Goal: Task Accomplishment & Management: Use online tool/utility

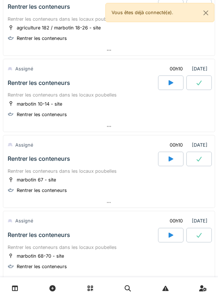
scroll to position [646, 0]
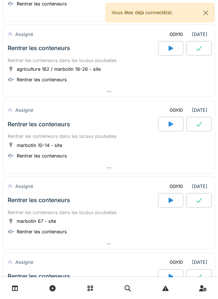
click at [169, 126] on icon at bounding box center [170, 124] width 5 height 5
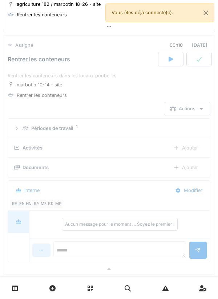
scroll to position [717, 0]
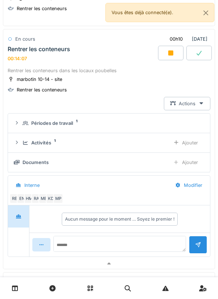
click at [181, 162] on div "Ajouter" at bounding box center [185, 162] width 37 height 13
click at [191, 146] on div "Ajouter" at bounding box center [185, 142] width 37 height 13
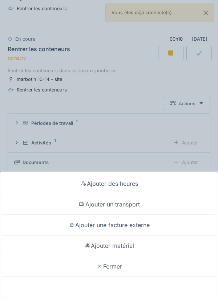
click at [142, 205] on div "Ajouter un transport" at bounding box center [109, 204] width 214 height 21
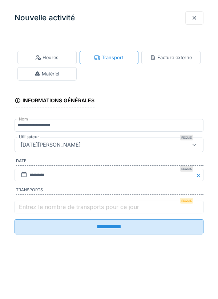
click at [84, 211] on label "Entrez le nombre de transports pour ce jour" at bounding box center [78, 206] width 123 height 9
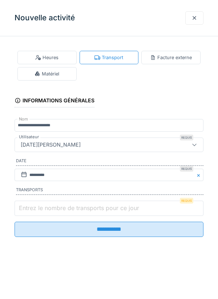
click at [84, 212] on input "Entrez le nombre de transports pour ce jour" at bounding box center [109, 208] width 189 height 15
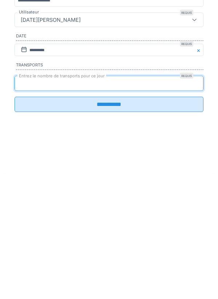
type input "*"
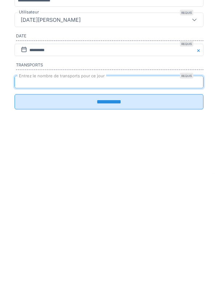
click at [135, 234] on input "**********" at bounding box center [109, 226] width 189 height 15
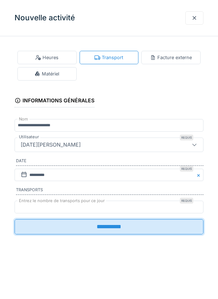
click at [169, 228] on div "**********" at bounding box center [109, 149] width 218 height 299
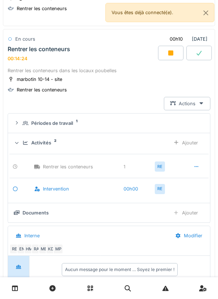
click at [168, 58] on div at bounding box center [170, 53] width 25 height 15
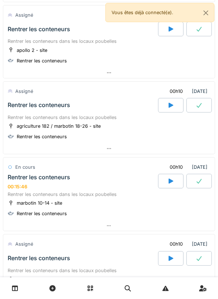
scroll to position [588, 0]
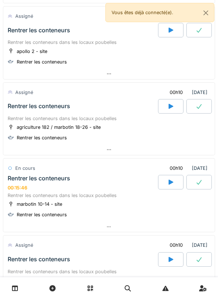
click at [173, 107] on icon at bounding box center [170, 106] width 7 height 6
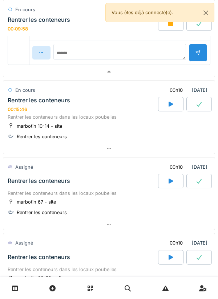
scroll to position [835, 0]
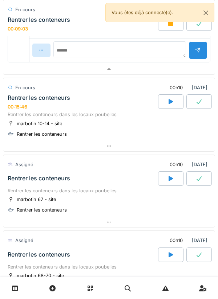
click at [195, 100] on icon at bounding box center [198, 102] width 7 height 6
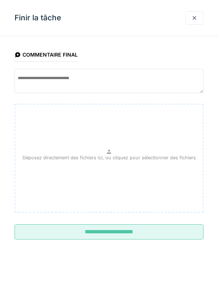
scroll to position [884, 0]
click at [164, 235] on input "**********" at bounding box center [109, 231] width 189 height 15
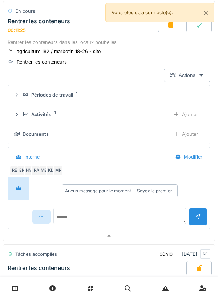
scroll to position [678, 0]
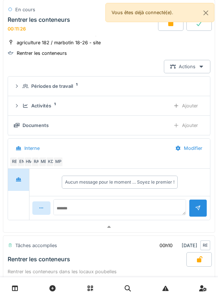
click at [174, 106] on icon at bounding box center [176, 105] width 6 height 5
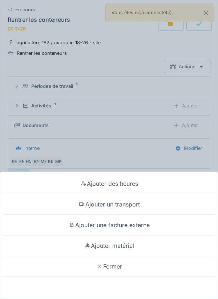
click at [135, 203] on div "Ajouter un transport" at bounding box center [109, 204] width 214 height 21
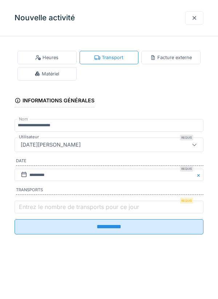
click at [70, 211] on label "Entrez le nombre de transports pour ce jour" at bounding box center [78, 206] width 123 height 9
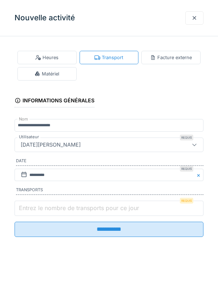
click at [70, 211] on input "Entrez le nombre de transports pour ce jour" at bounding box center [109, 208] width 189 height 15
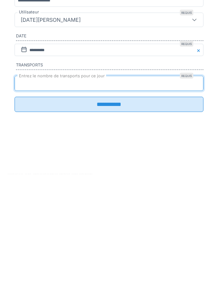
type input "*"
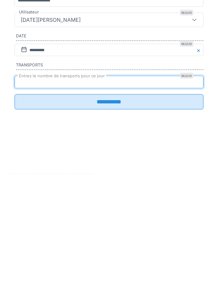
click at [142, 234] on input "**********" at bounding box center [109, 226] width 189 height 15
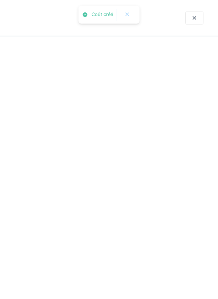
click at [173, 233] on div "Aucun message pour le moment … Soyez le premier !" at bounding box center [119, 232] width 109 height 7
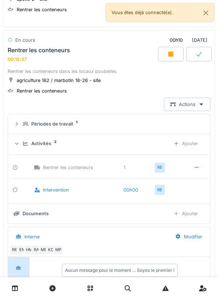
scroll to position [639, 0]
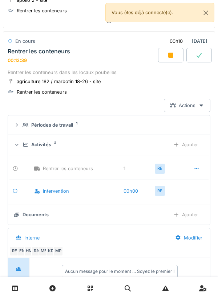
click at [209, 58] on div at bounding box center [198, 55] width 25 height 15
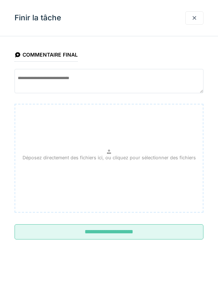
click at [164, 234] on input "**********" at bounding box center [109, 231] width 189 height 15
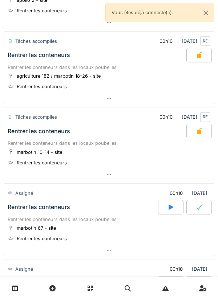
scroll to position [726, 0]
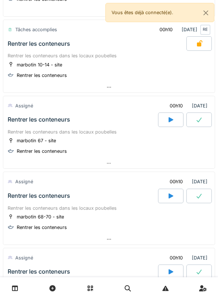
click at [169, 124] on div at bounding box center [170, 119] width 25 height 15
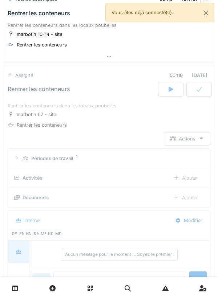
scroll to position [793, 0]
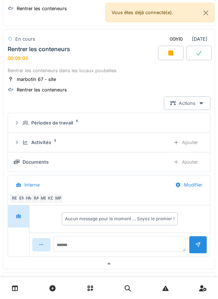
click at [181, 147] on div "Ajouter" at bounding box center [185, 142] width 37 height 13
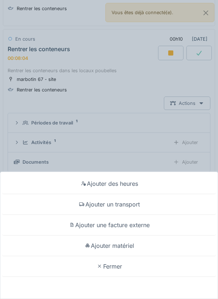
click at [144, 207] on div "Ajouter un transport" at bounding box center [109, 204] width 214 height 21
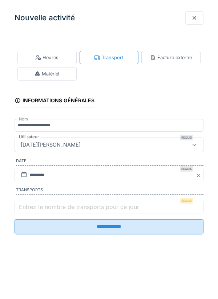
click at [82, 208] on label "Entrez le nombre de transports pour ce jour" at bounding box center [78, 206] width 123 height 9
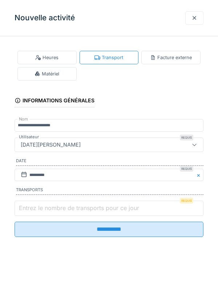
click at [82, 208] on input "Entrez le nombre de transports pour ce jour" at bounding box center [109, 208] width 189 height 15
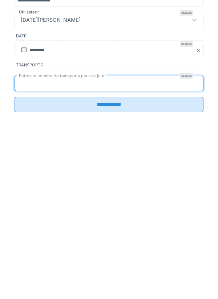
type input "*"
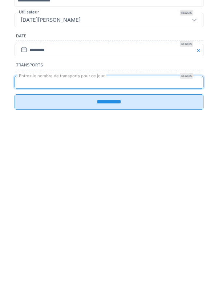
click at [139, 234] on input "**********" at bounding box center [109, 226] width 189 height 15
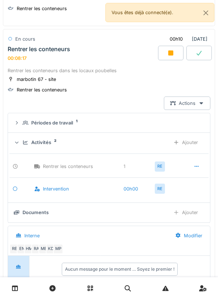
click at [207, 60] on div at bounding box center [198, 53] width 25 height 15
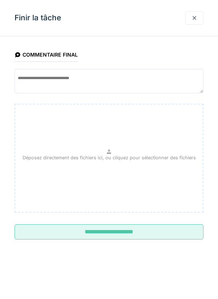
click at [160, 239] on input "**********" at bounding box center [109, 231] width 189 height 15
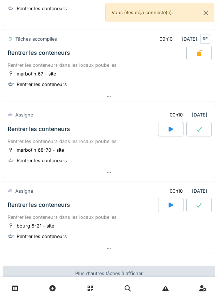
click at [175, 133] on div at bounding box center [170, 129] width 25 height 15
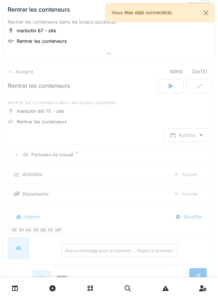
scroll to position [869, 0]
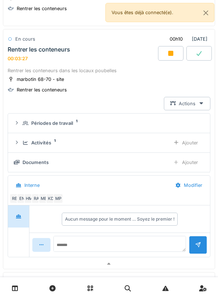
click at [183, 146] on div "Ajouter" at bounding box center [185, 142] width 37 height 13
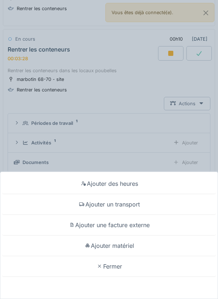
click at [132, 204] on div "Ajouter un transport" at bounding box center [109, 204] width 214 height 21
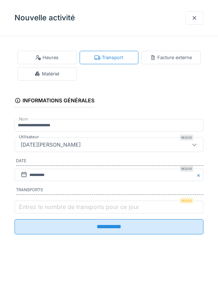
click at [69, 207] on label "Entrez le nombre de transports pour ce jour" at bounding box center [78, 206] width 123 height 9
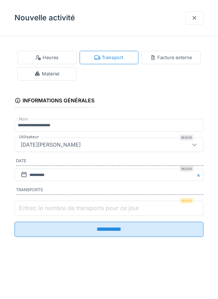
click at [69, 207] on input "Entrez le nombre de transports pour ce jour" at bounding box center [109, 208] width 189 height 15
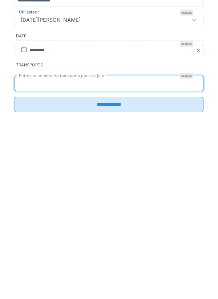
type input "*"
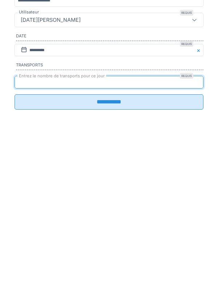
click at [160, 234] on input "**********" at bounding box center [109, 226] width 189 height 15
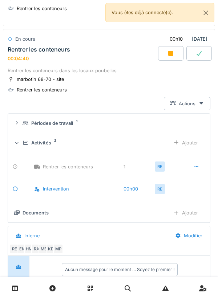
click at [198, 57] on div at bounding box center [198, 53] width 25 height 15
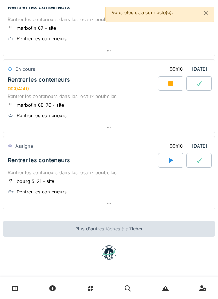
scroll to position [839, 0]
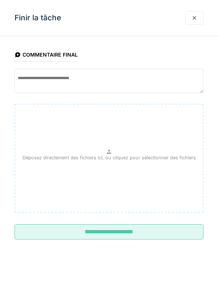
click at [165, 234] on input "**********" at bounding box center [109, 231] width 189 height 15
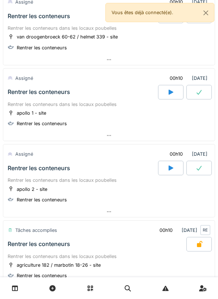
scroll to position [449, 0]
click at [107, 139] on div at bounding box center [108, 136] width 211 height 11
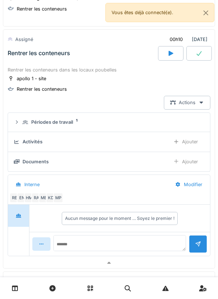
scroll to position [489, 0]
click at [190, 163] on div "Ajouter" at bounding box center [185, 161] width 37 height 13
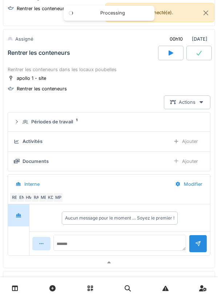
click at [170, 54] on icon at bounding box center [170, 52] width 5 height 5
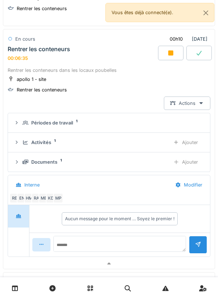
click at [188, 145] on div "Ajouter" at bounding box center [185, 142] width 37 height 13
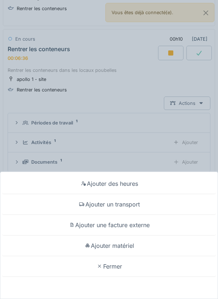
click at [146, 204] on div "Ajouter un transport" at bounding box center [109, 204] width 214 height 21
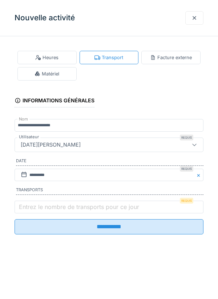
click at [69, 206] on label "Entrez le nombre de transports pour ce jour" at bounding box center [78, 206] width 123 height 9
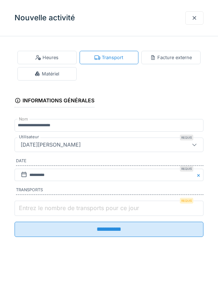
click at [69, 206] on input "Entrez le nombre de transports pour ce jour" at bounding box center [109, 208] width 189 height 15
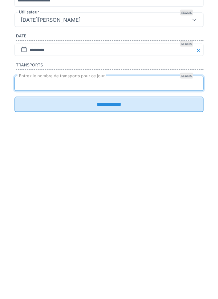
type input "*"
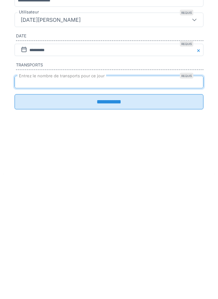
click at [149, 234] on input "**********" at bounding box center [109, 226] width 189 height 15
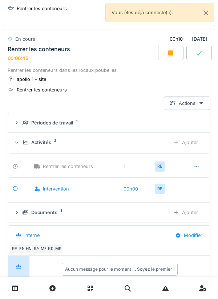
click at [207, 59] on div at bounding box center [198, 53] width 25 height 15
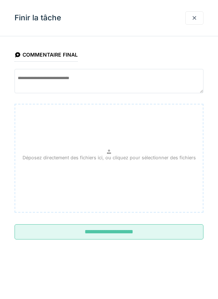
click at [180, 238] on input "**********" at bounding box center [109, 231] width 189 height 15
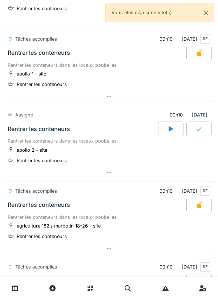
click at [181, 127] on div at bounding box center [170, 129] width 25 height 15
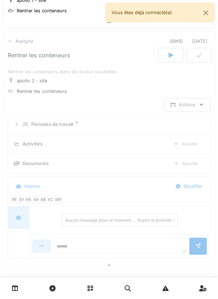
scroll to position [565, 0]
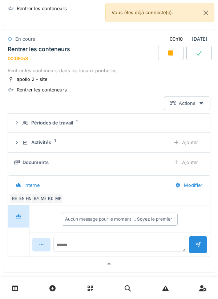
click at [198, 53] on icon at bounding box center [198, 53] width 7 height 6
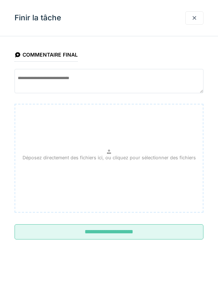
click at [160, 228] on input "**********" at bounding box center [109, 231] width 189 height 15
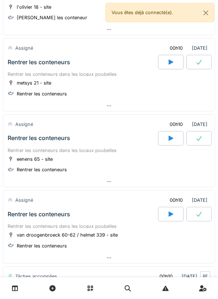
scroll to position [244, 0]
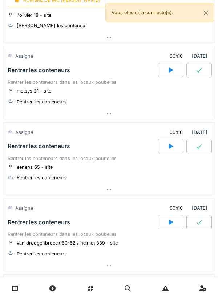
click at [175, 71] on div at bounding box center [170, 70] width 25 height 15
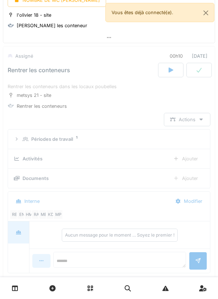
scroll to position [261, 0]
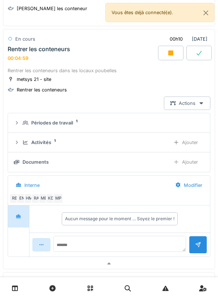
click at [189, 147] on div "Ajouter" at bounding box center [185, 142] width 37 height 13
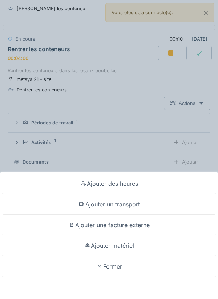
click at [149, 206] on div "Ajouter un transport" at bounding box center [109, 204] width 214 height 21
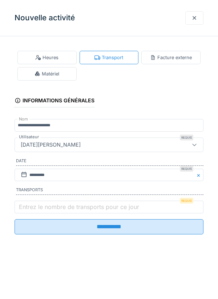
click at [96, 211] on label "Entrez le nombre de transports pour ce jour" at bounding box center [78, 206] width 123 height 9
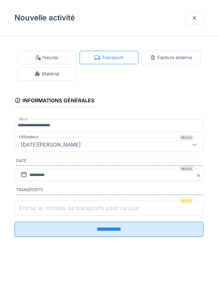
click at [96, 211] on input "Entrez le nombre de transports pour ce jour" at bounding box center [109, 208] width 189 height 15
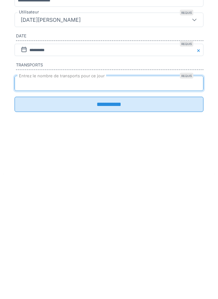
type input "*"
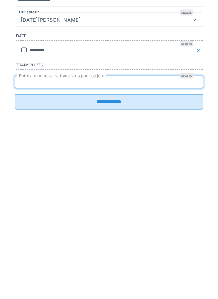
click at [173, 240] on fieldset "**********" at bounding box center [109, 141] width 189 height 198
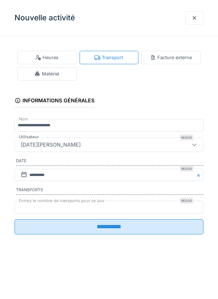
click at [189, 231] on input "**********" at bounding box center [109, 226] width 189 height 15
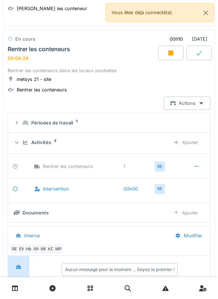
click at [200, 57] on div at bounding box center [198, 53] width 25 height 15
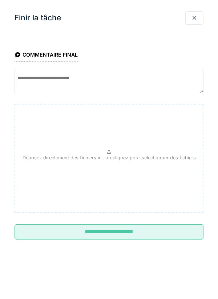
click at [174, 234] on input "**********" at bounding box center [109, 231] width 189 height 15
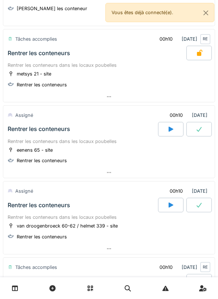
click at [173, 127] on icon at bounding box center [170, 129] width 7 height 6
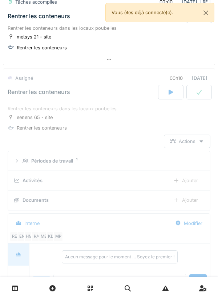
scroll to position [337, 0]
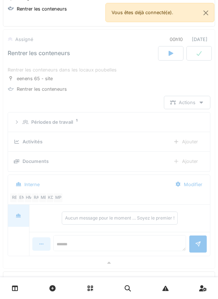
click at [211, 228] on div "Rentrer les conteneurs dans les locaux poubelles eenens 65 - site Rentrer les c…" at bounding box center [109, 161] width 212 height 193
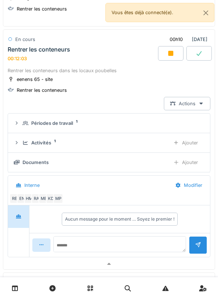
click at [197, 57] on div at bounding box center [198, 53] width 25 height 15
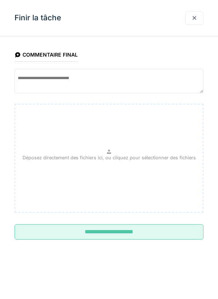
click at [158, 232] on input "**********" at bounding box center [109, 231] width 189 height 15
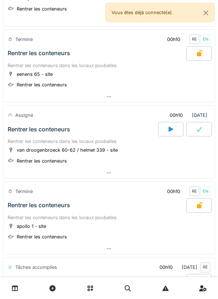
click at [173, 127] on icon at bounding box center [170, 129] width 7 height 6
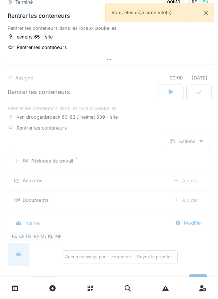
scroll to position [413, 0]
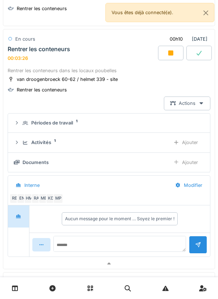
click at [173, 54] on icon at bounding box center [170, 52] width 5 height 5
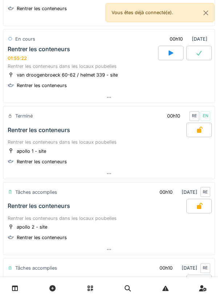
scroll to position [839, 0]
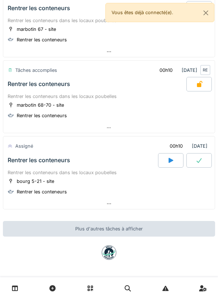
click at [168, 172] on div "Rentrer les conteneurs dans les locaux poubelles" at bounding box center [109, 172] width 202 height 7
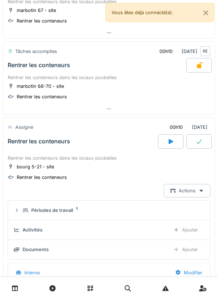
scroll to position [946, 0]
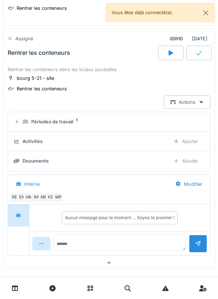
click at [174, 55] on div at bounding box center [170, 53] width 25 height 15
